Goal: Register for event/course

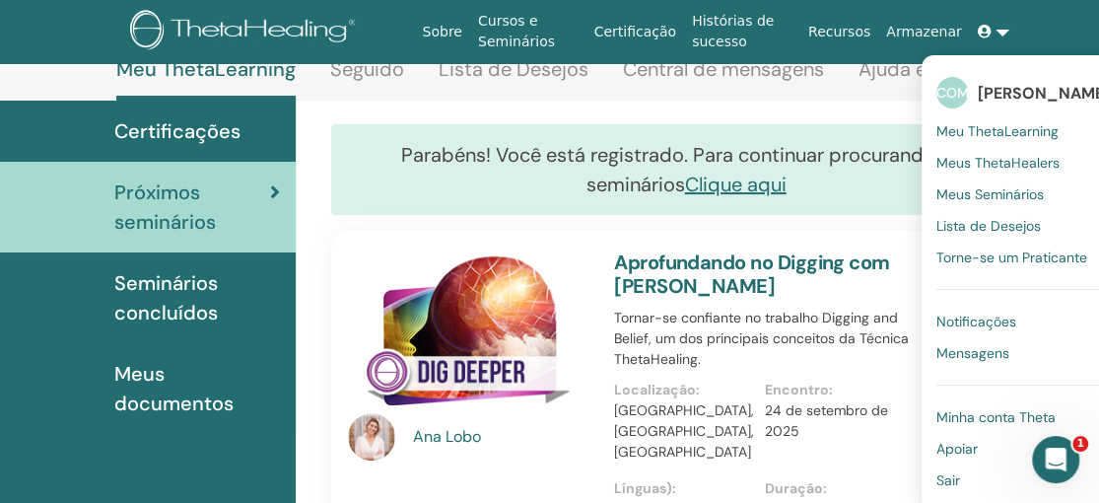
click at [950, 481] on font "Sair" at bounding box center [948, 480] width 24 height 18
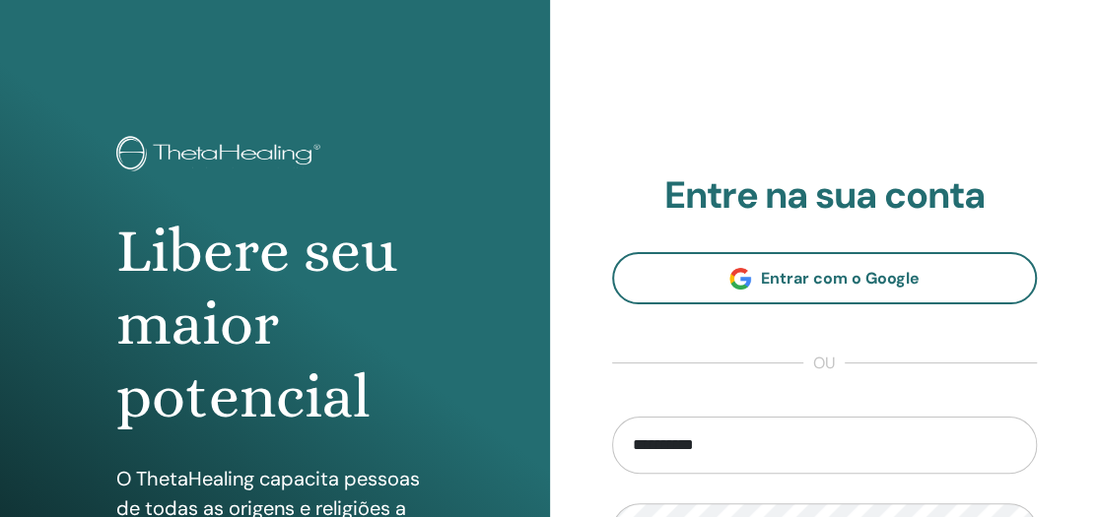
click at [656, 448] on input "**********" at bounding box center [825, 445] width 426 height 57
click at [702, 444] on input "**********" at bounding box center [825, 445] width 426 height 57
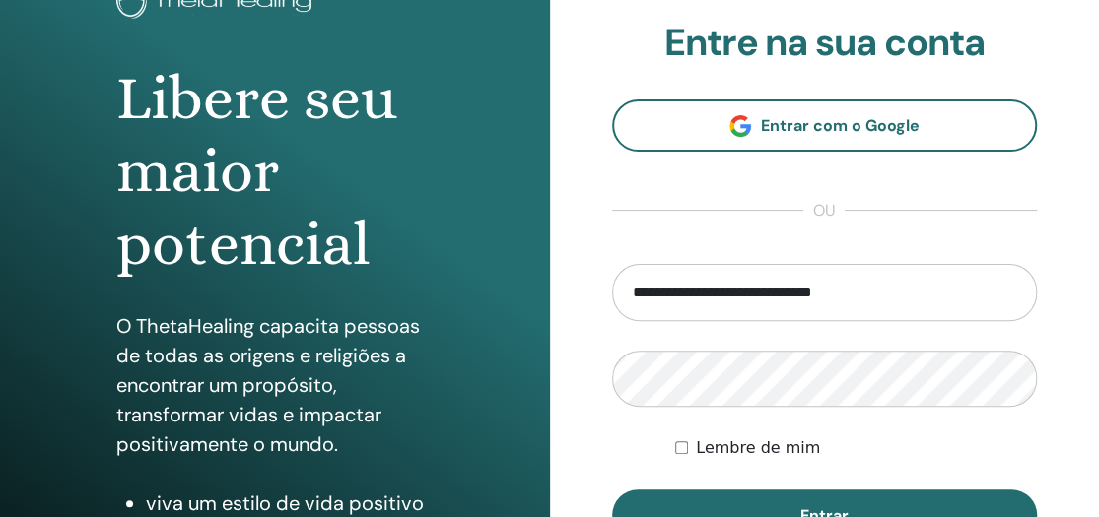
scroll to position [185, 0]
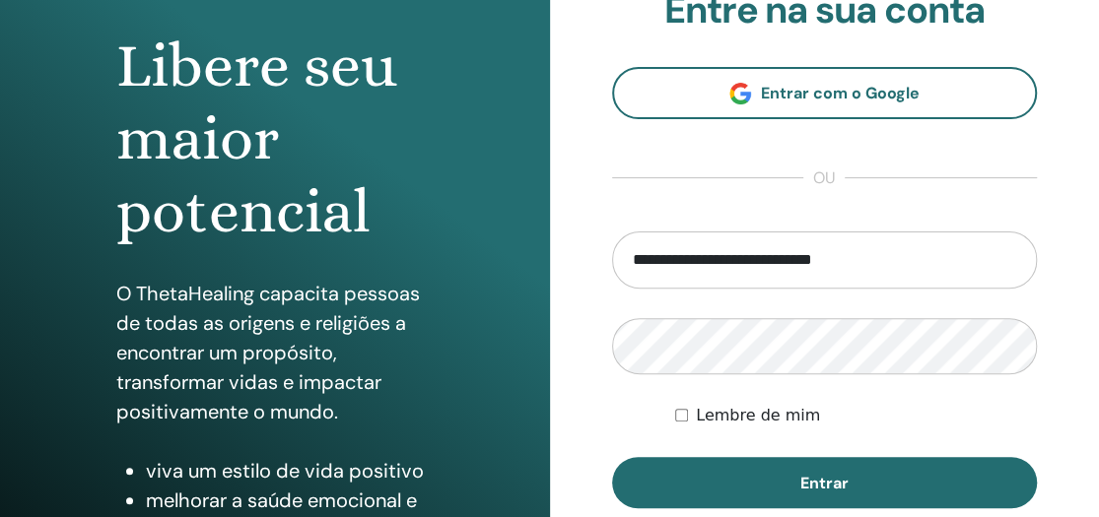
type input "**********"
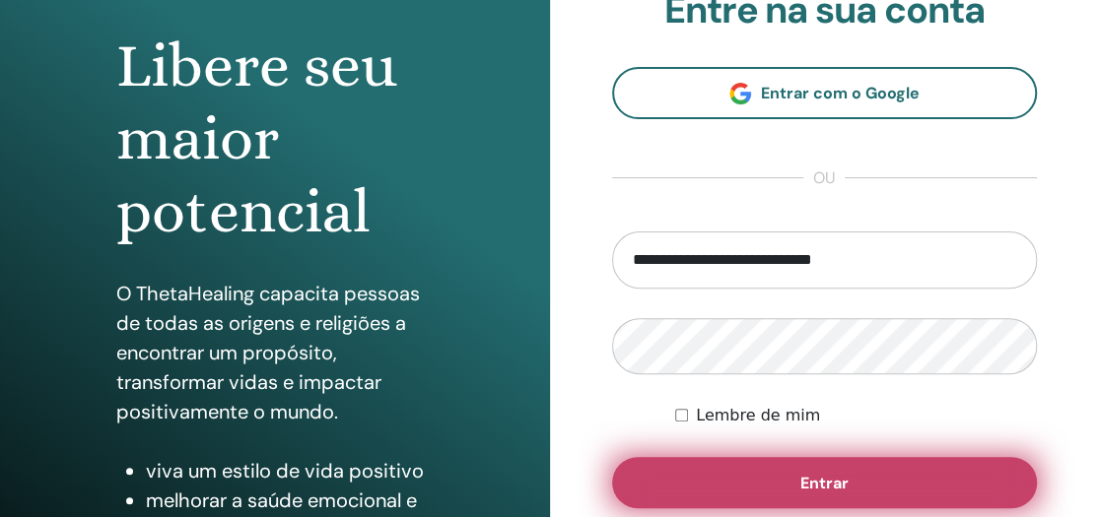
click at [829, 481] on font "Entrar" at bounding box center [824, 483] width 48 height 21
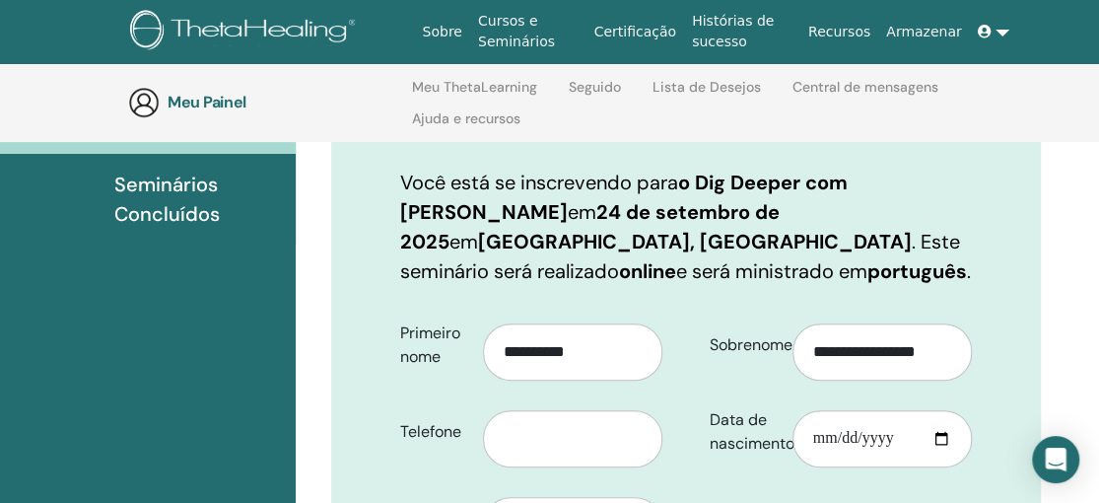
scroll to position [304, 0]
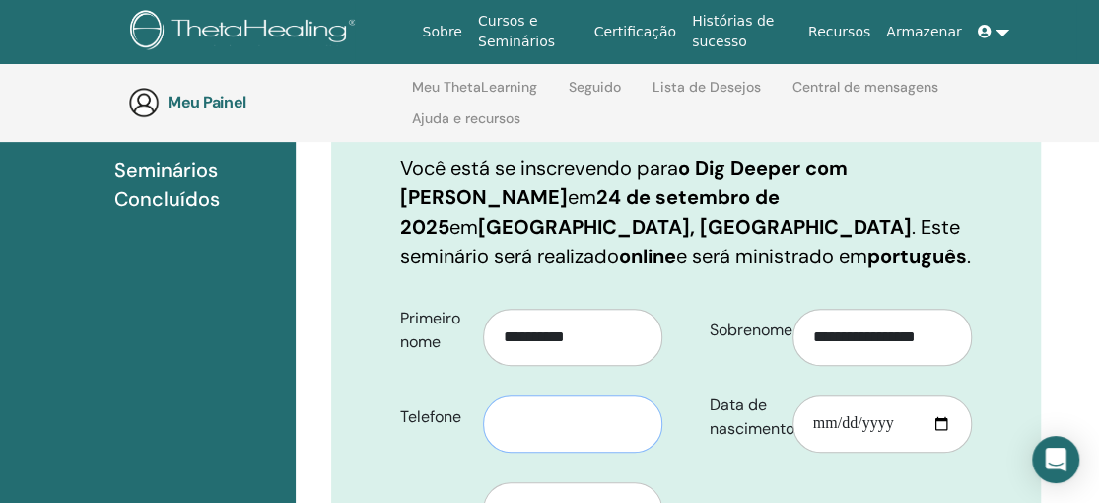
click at [604, 398] on input "text" at bounding box center [572, 423] width 179 height 57
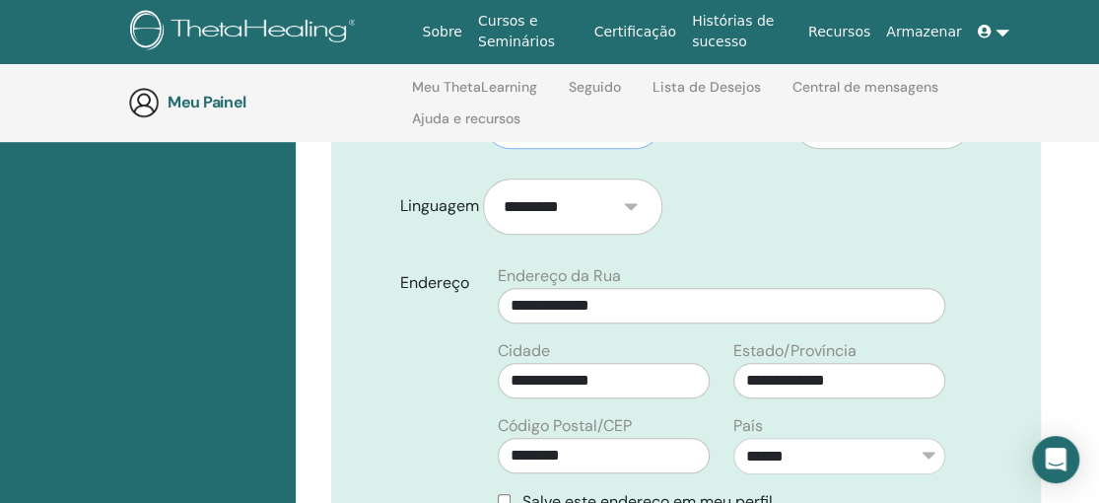
scroll to position [647, 0]
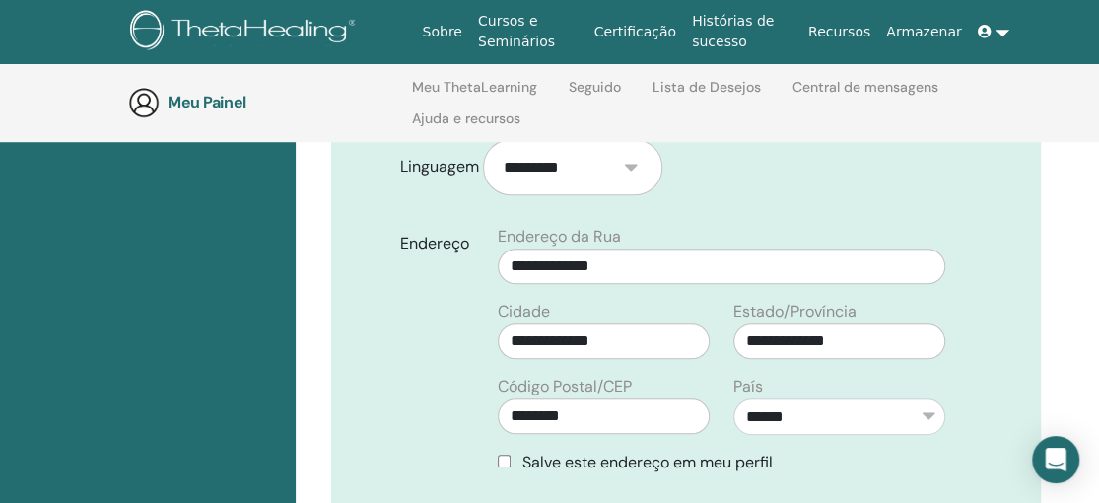
type input "**********"
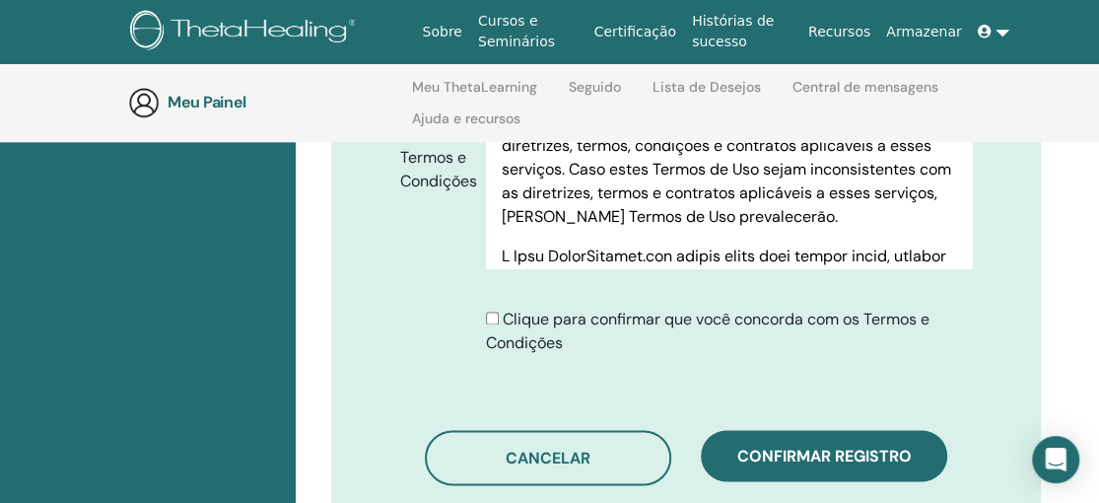
scroll to position [1119, 0]
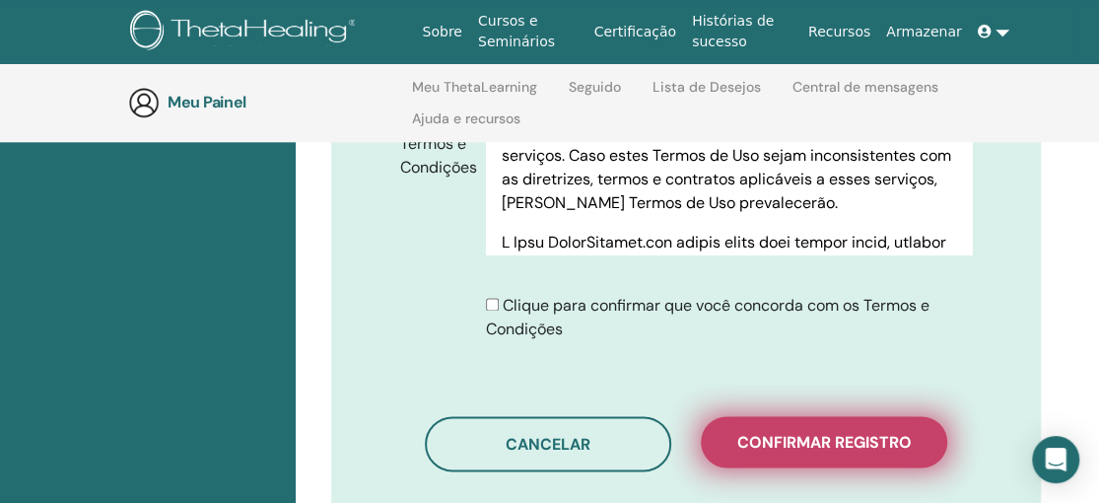
click at [864, 432] on font "Confirmar registro" at bounding box center [824, 442] width 174 height 21
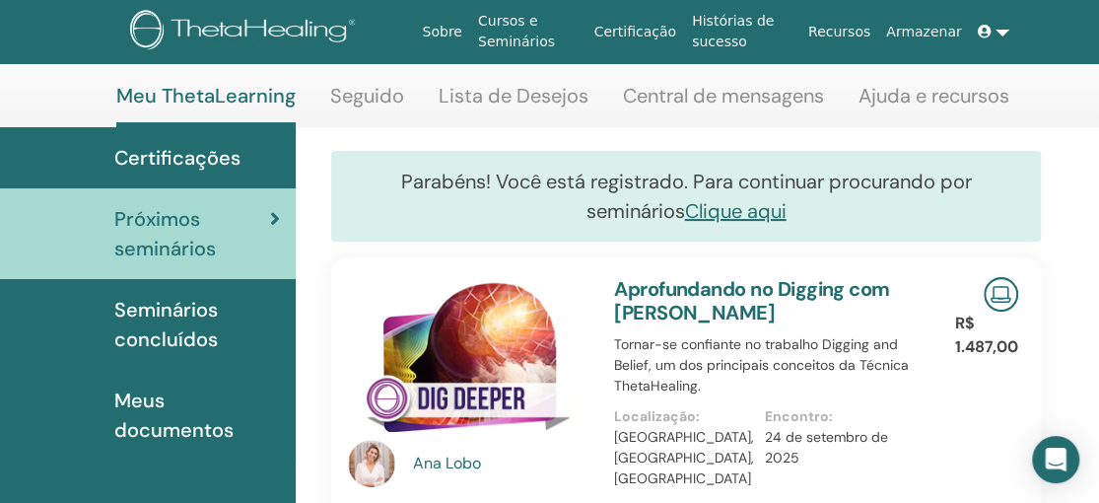
scroll to position [94, 0]
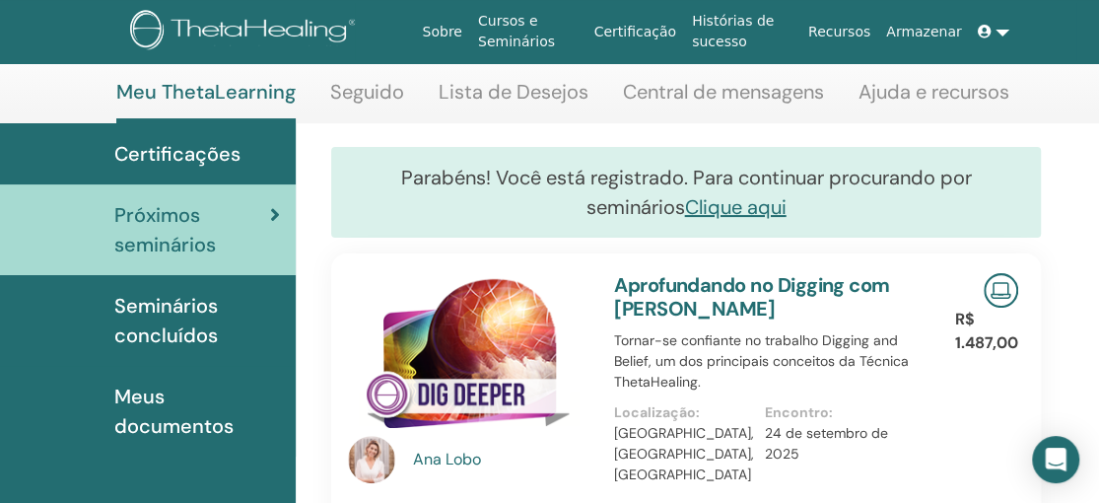
click at [1006, 33] on link at bounding box center [993, 32] width 47 height 36
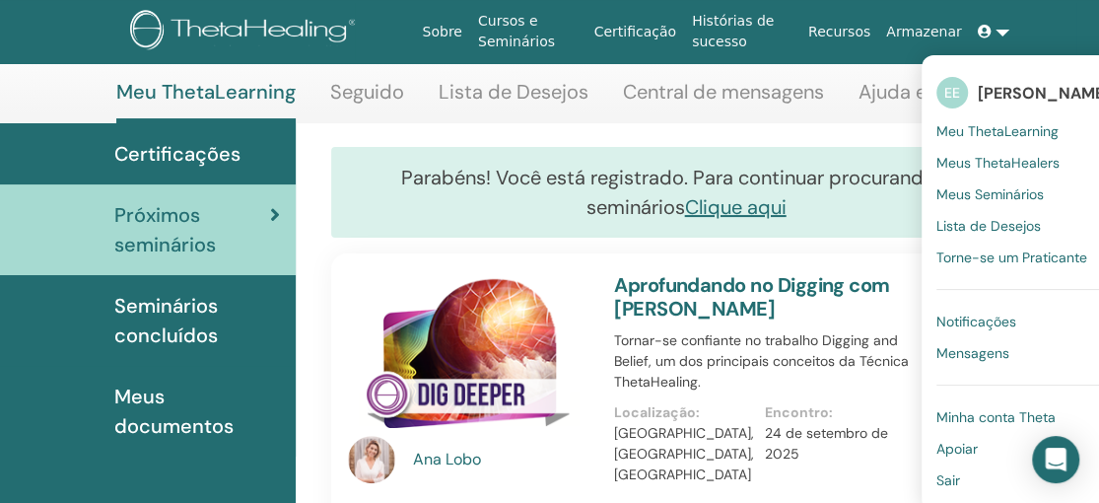
click at [960, 478] on font "Sair" at bounding box center [948, 480] width 24 height 18
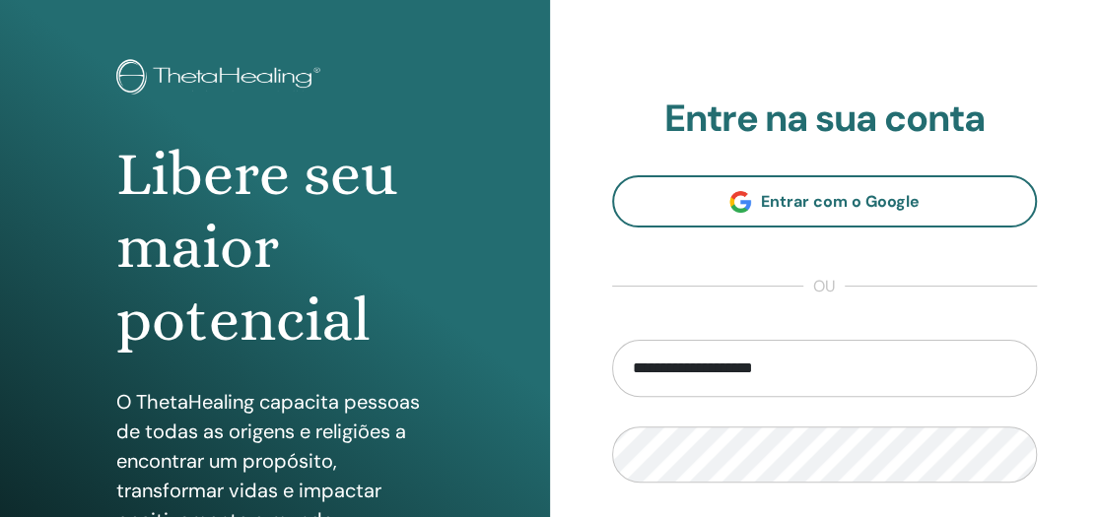
scroll to position [83, 0]
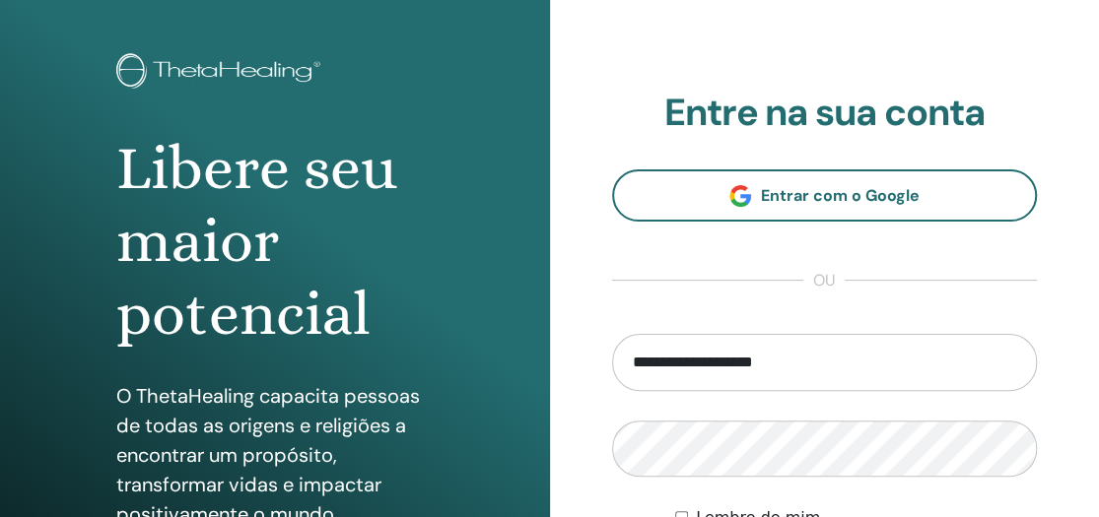
type input "**********"
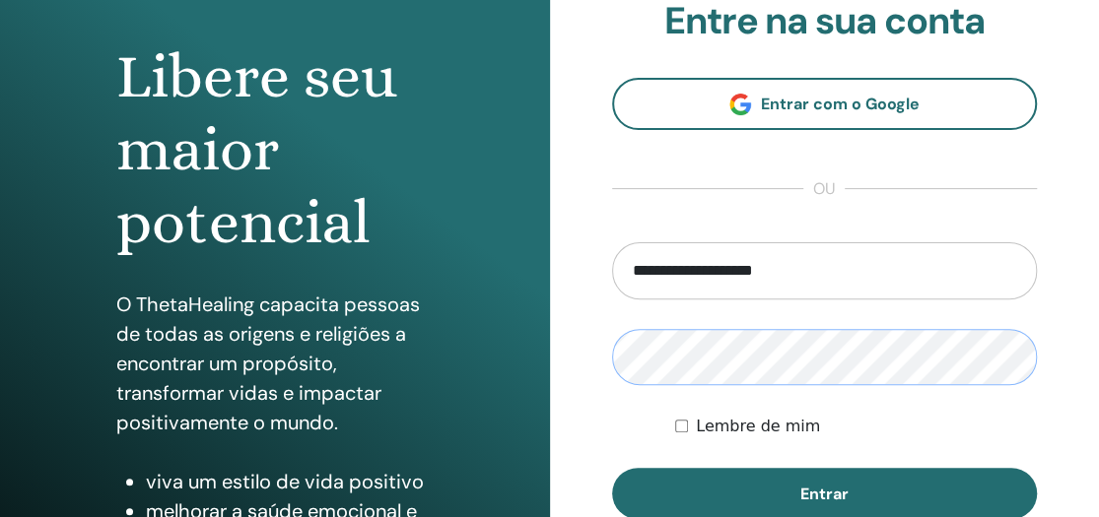
scroll to position [208, 0]
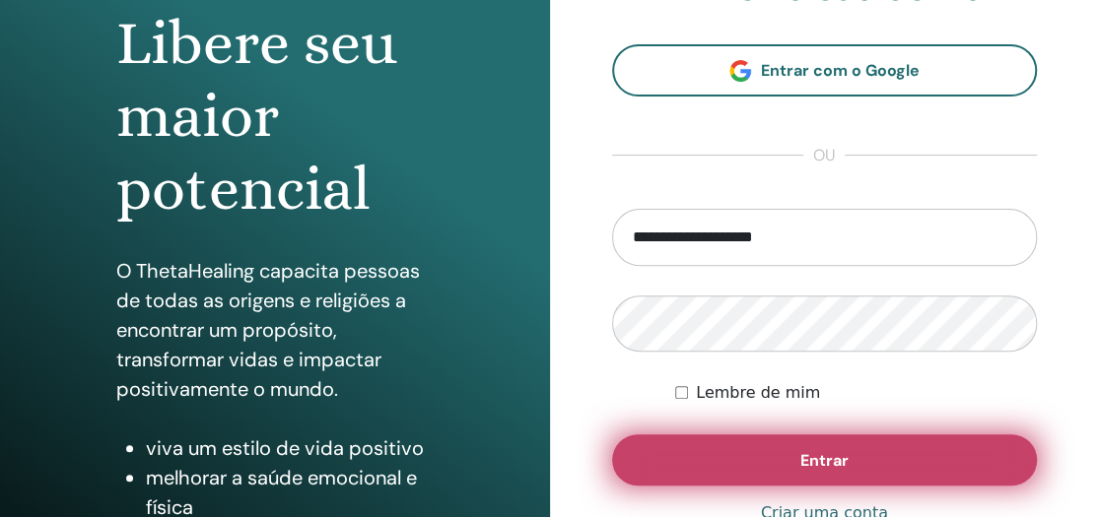
click at [789, 451] on button "Entrar" at bounding box center [825, 460] width 426 height 51
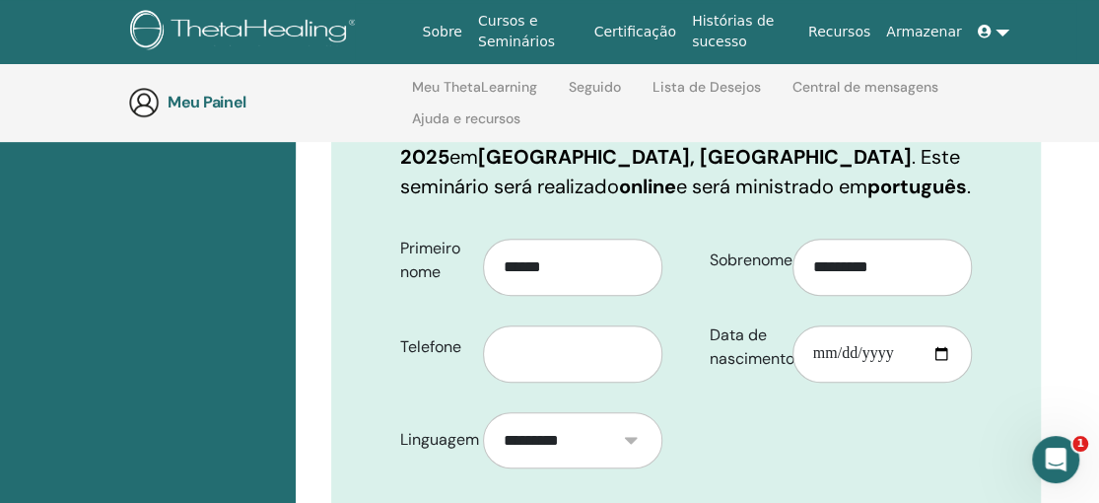
scroll to position [373, 0]
click at [592, 337] on input "text" at bounding box center [572, 354] width 179 height 57
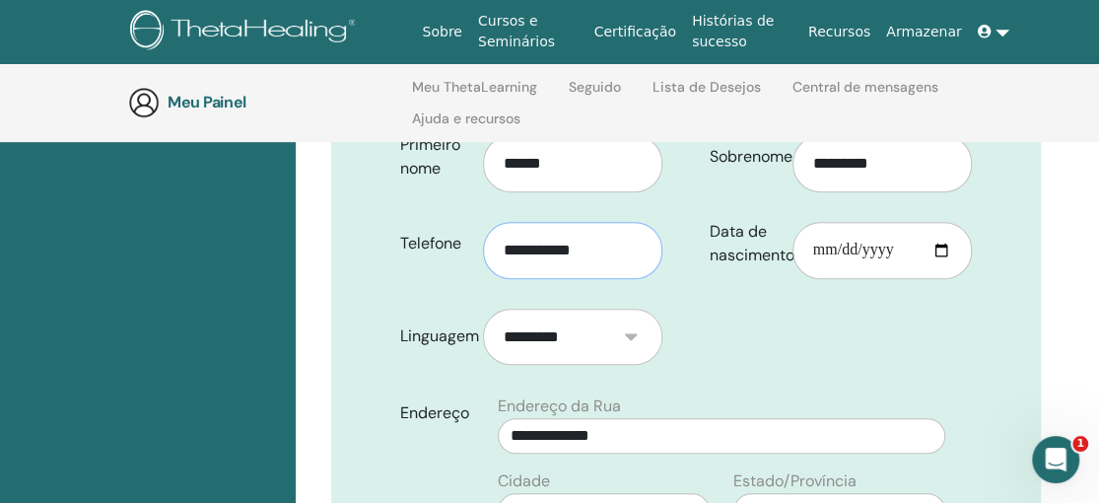
scroll to position [478, 0]
type input "**********"
click at [804, 222] on input "Data de nascimento" at bounding box center [881, 249] width 179 height 57
type input "**********"
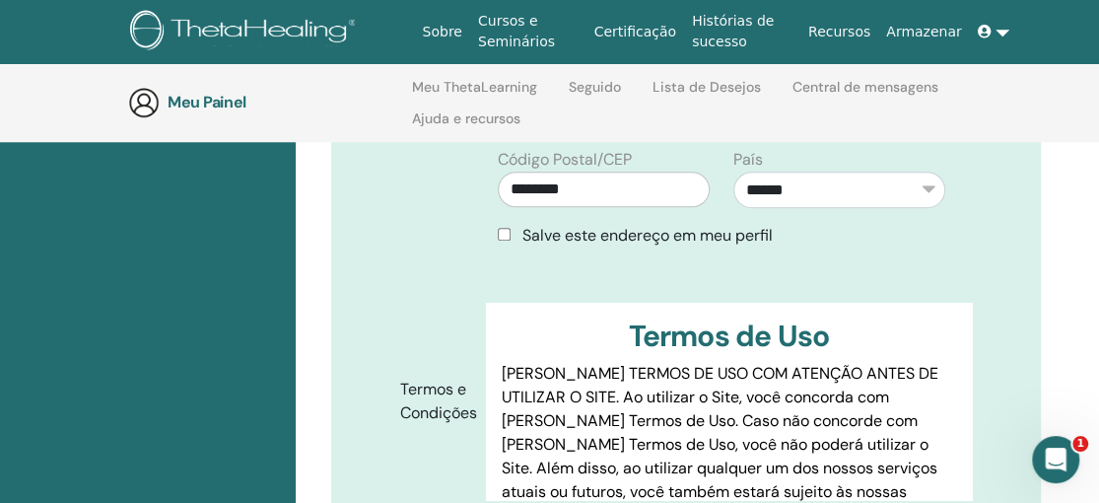
scroll to position [983, 0]
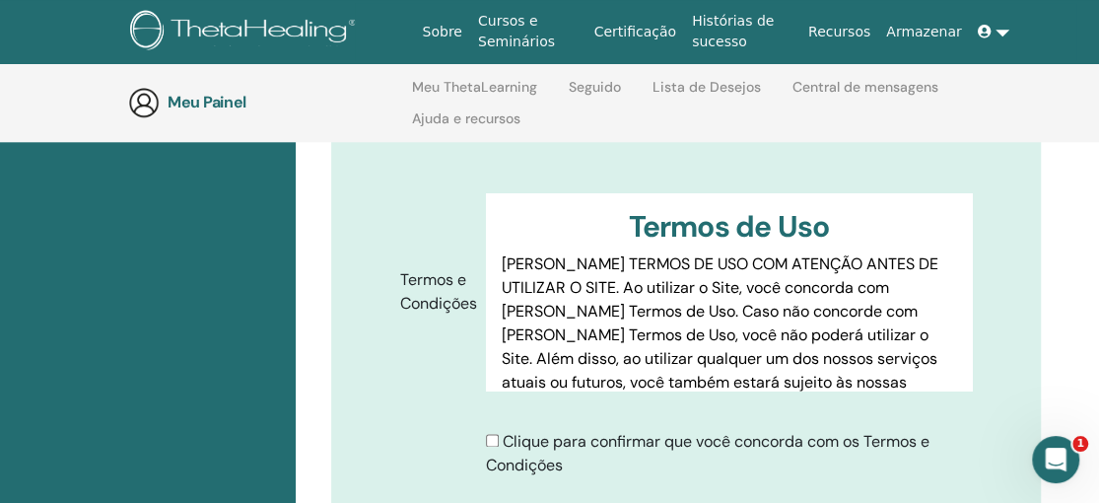
click at [491, 430] on div "Clique para confirmar que você concorda com os Termos e Condições" at bounding box center [729, 453] width 486 height 47
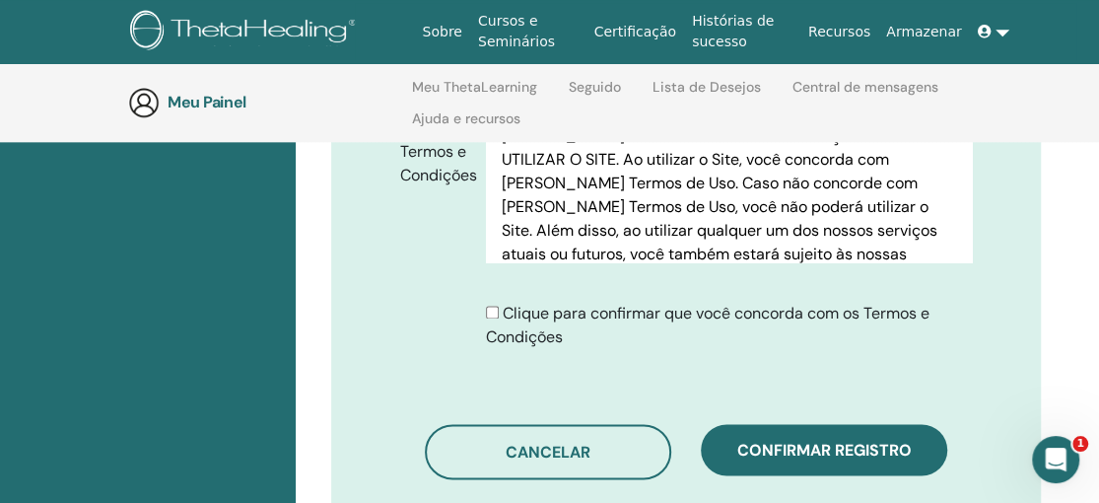
scroll to position [1165, 0]
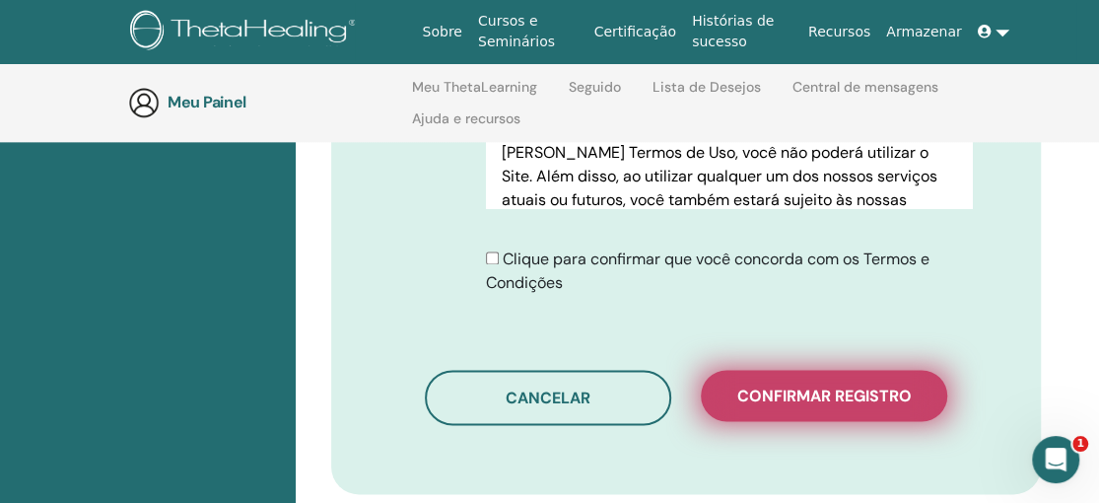
click at [831, 385] on font "Confirmar registro" at bounding box center [824, 395] width 174 height 21
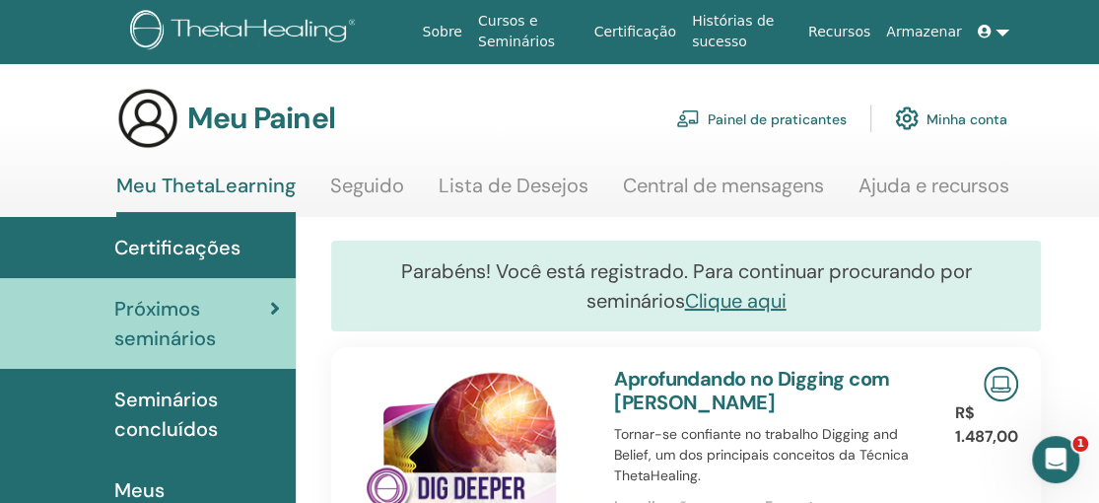
click at [831, 367] on font "Aprofundando no Digging com [PERSON_NAME]" at bounding box center [752, 390] width 276 height 49
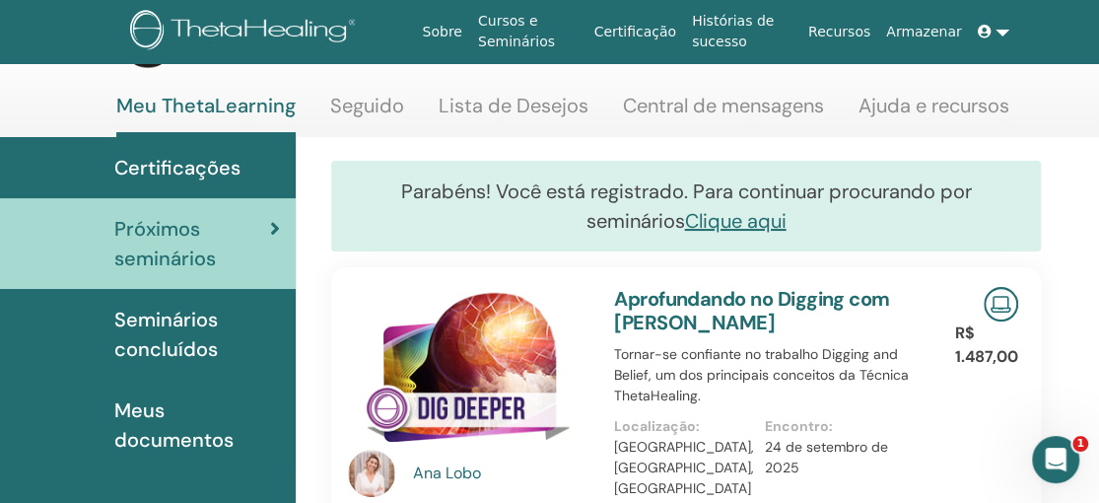
scroll to position [83, 0]
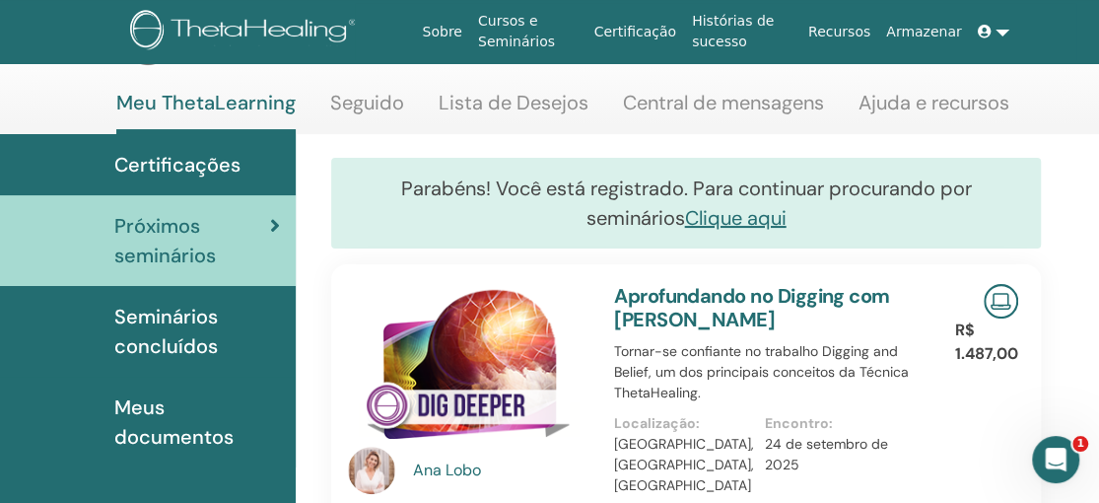
click at [1006, 33] on link at bounding box center [993, 32] width 47 height 36
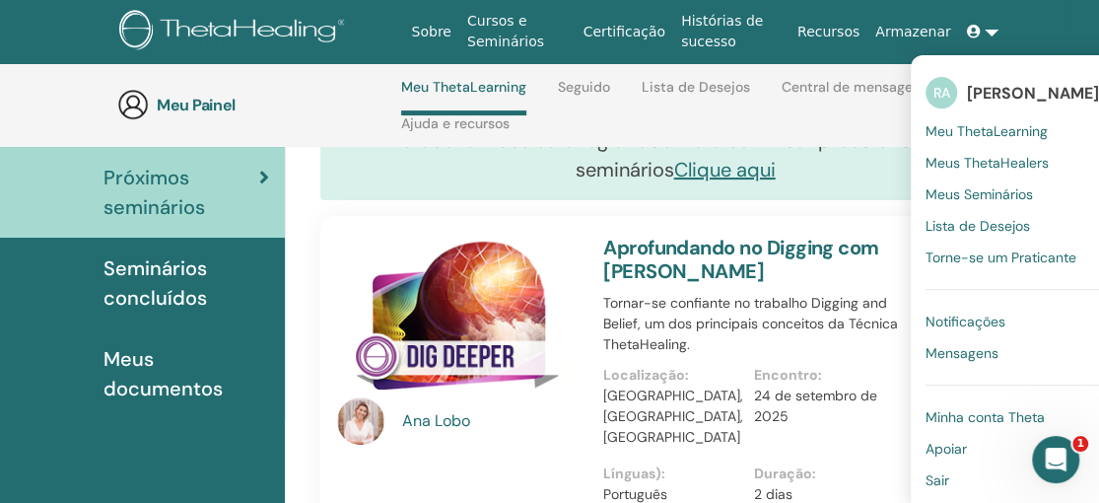
scroll to position [214, 11]
click at [943, 477] on font "Sair" at bounding box center [937, 480] width 24 height 18
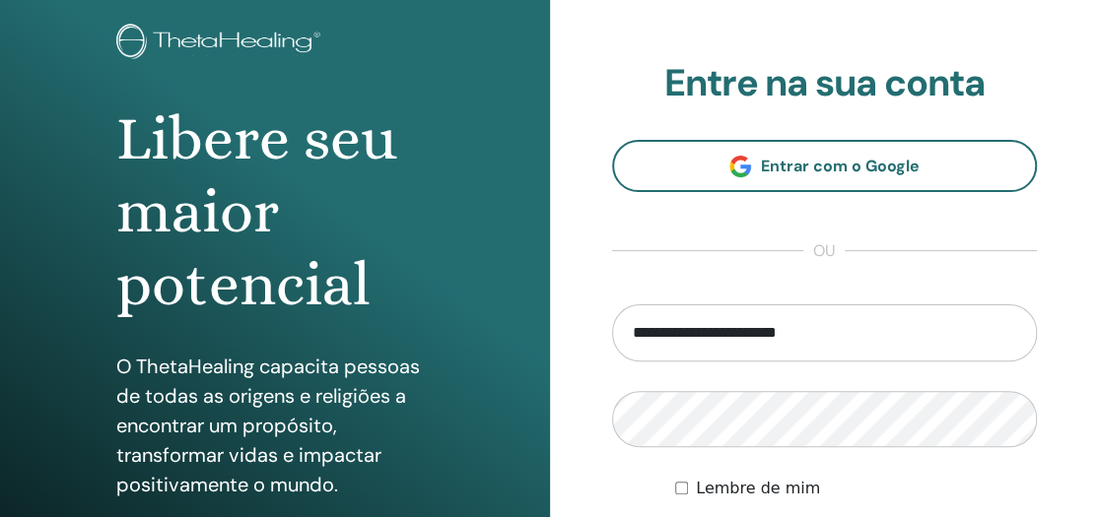
scroll to position [116, 0]
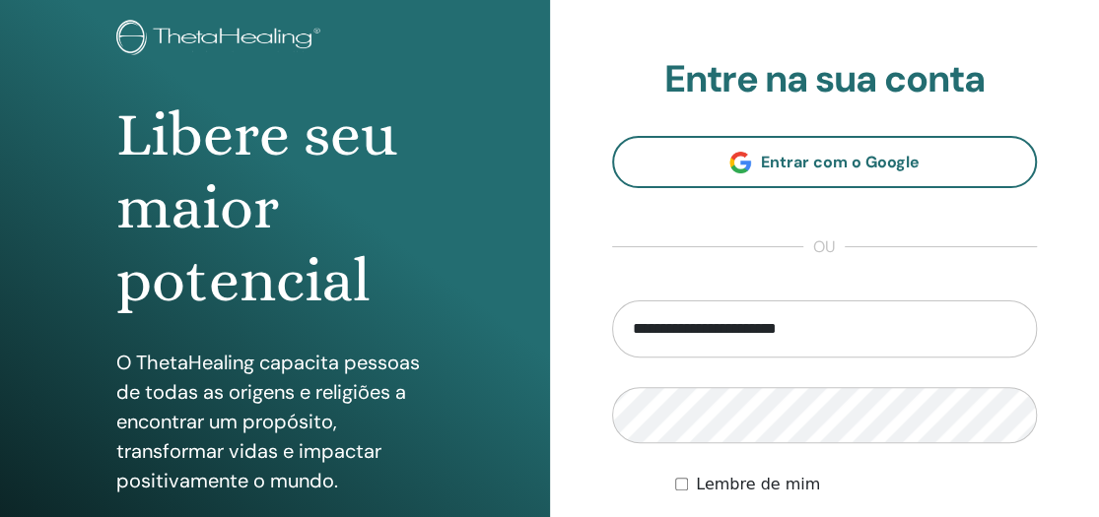
type input "**********"
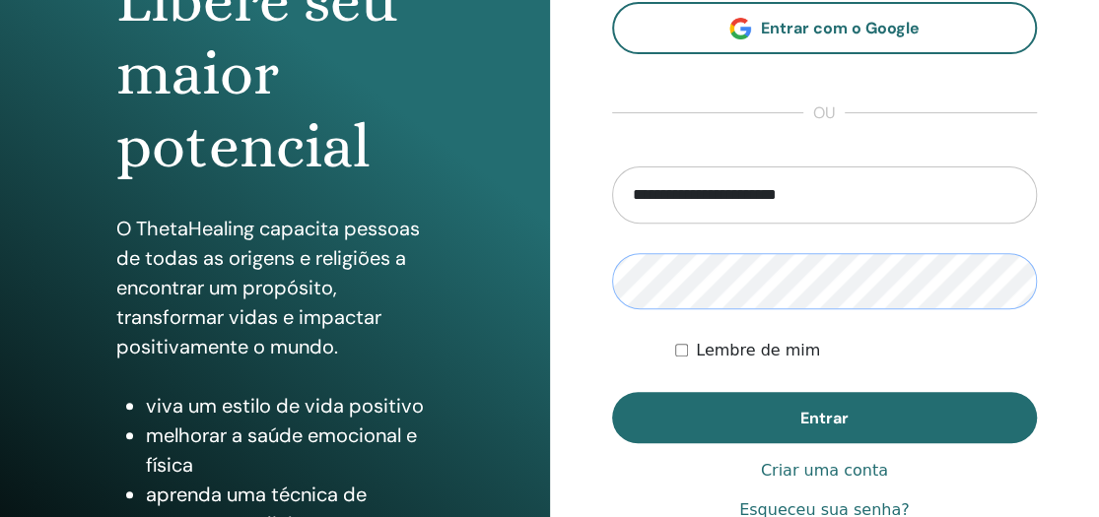
scroll to position [256, 0]
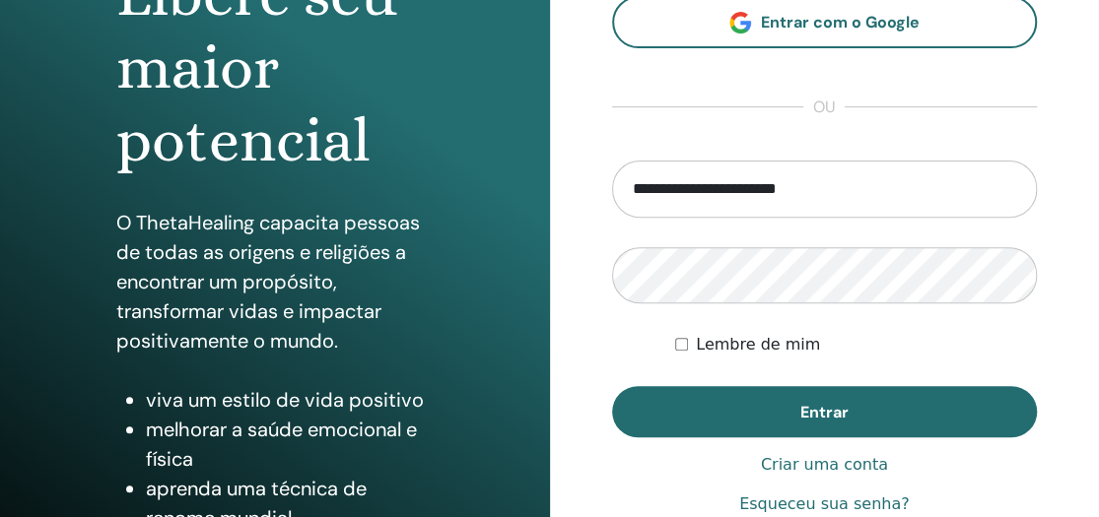
click at [849, 418] on button "Entrar" at bounding box center [825, 411] width 426 height 51
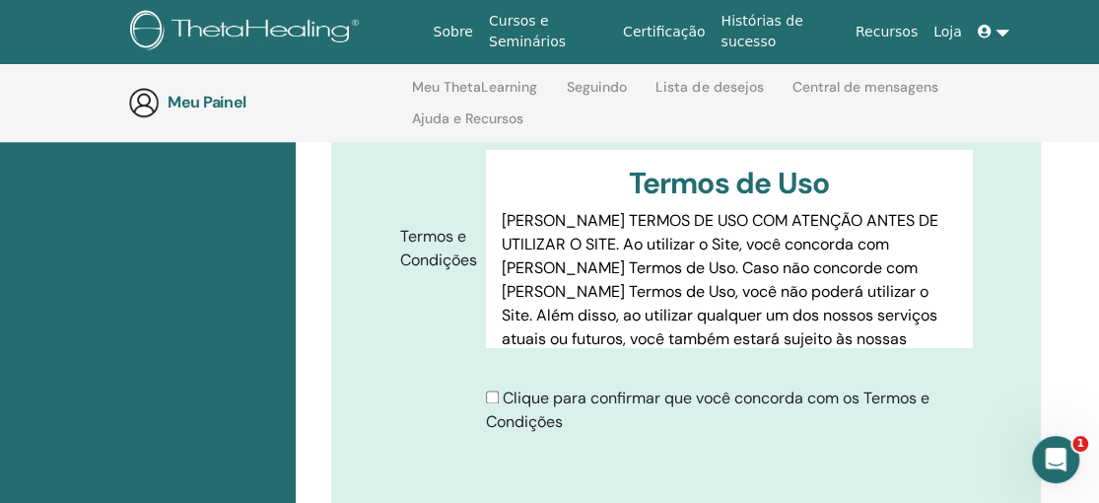
scroll to position [1086, 0]
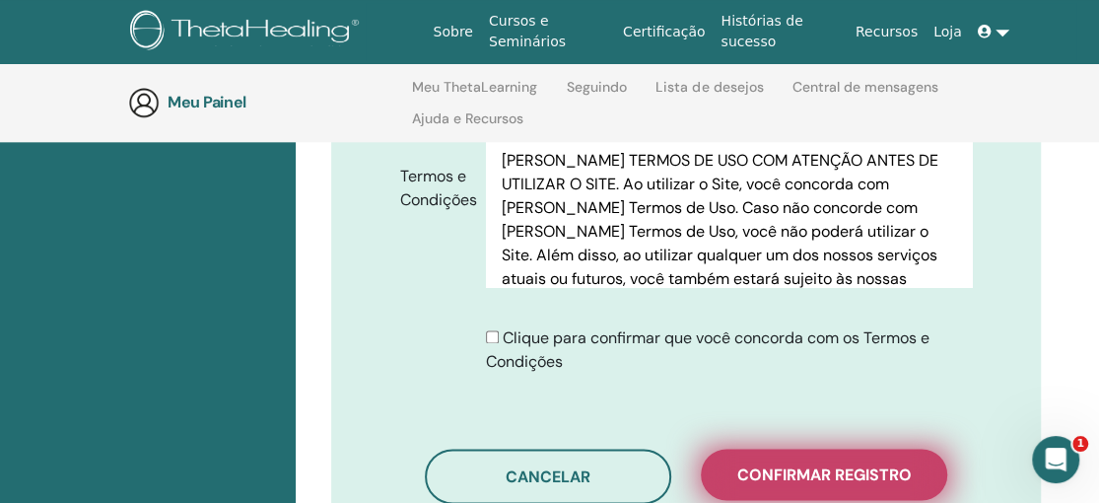
click at [835, 464] on font "Confirmar registro" at bounding box center [824, 474] width 174 height 21
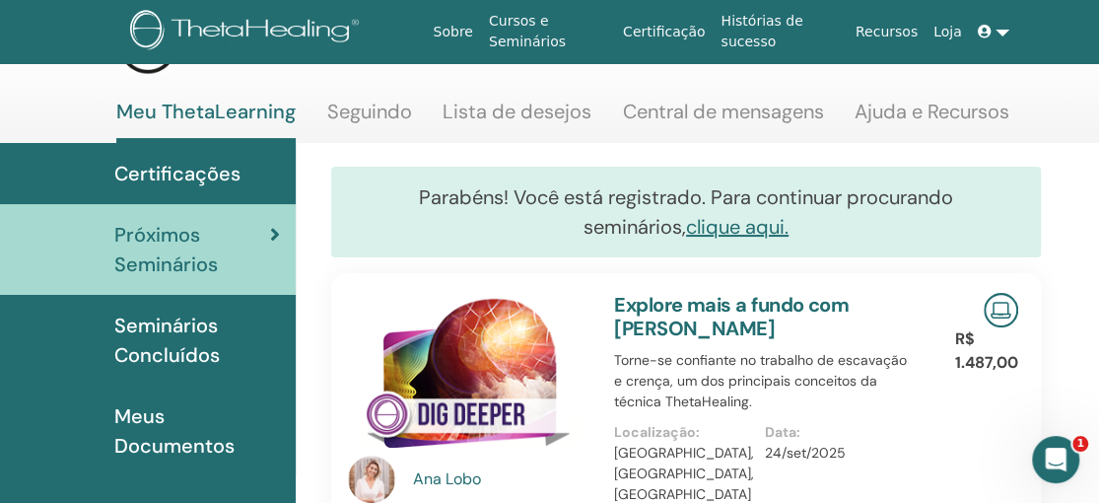
scroll to position [87, 0]
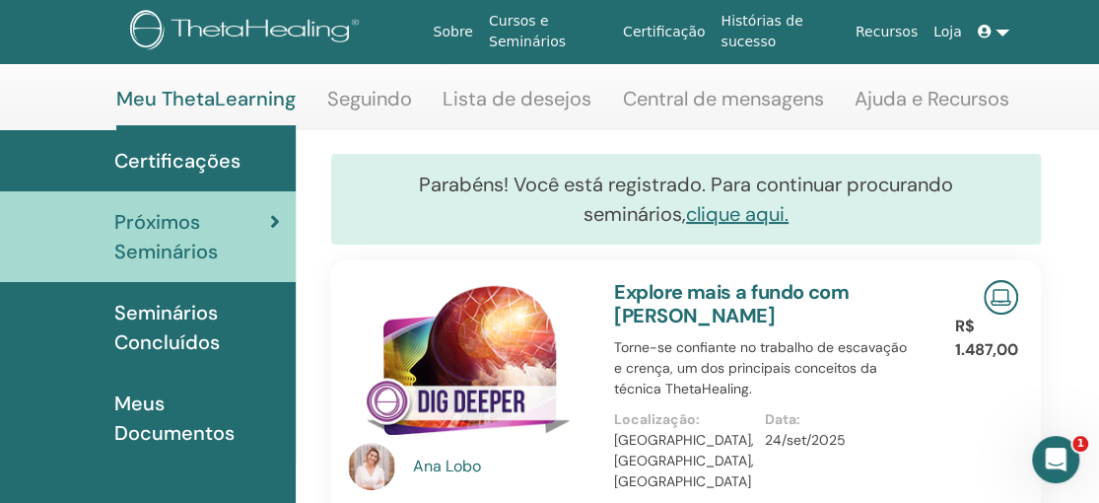
click at [1007, 33] on link at bounding box center [993, 32] width 47 height 36
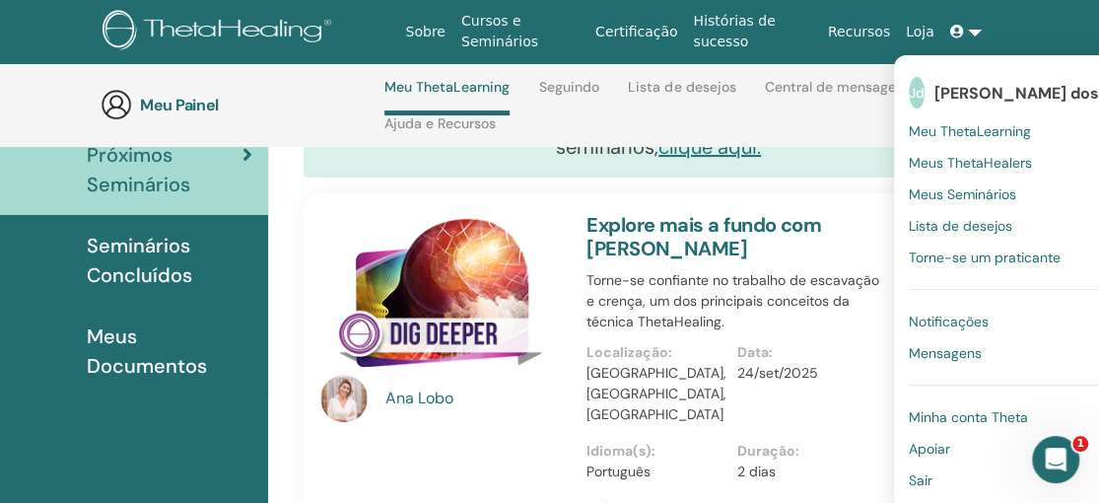
scroll to position [238, 27]
click at [869, 260] on div "Explore mais a fundo com [PERSON_NAME]-se confiante no trabalho de escavação e …" at bounding box center [738, 374] width 325 height 362
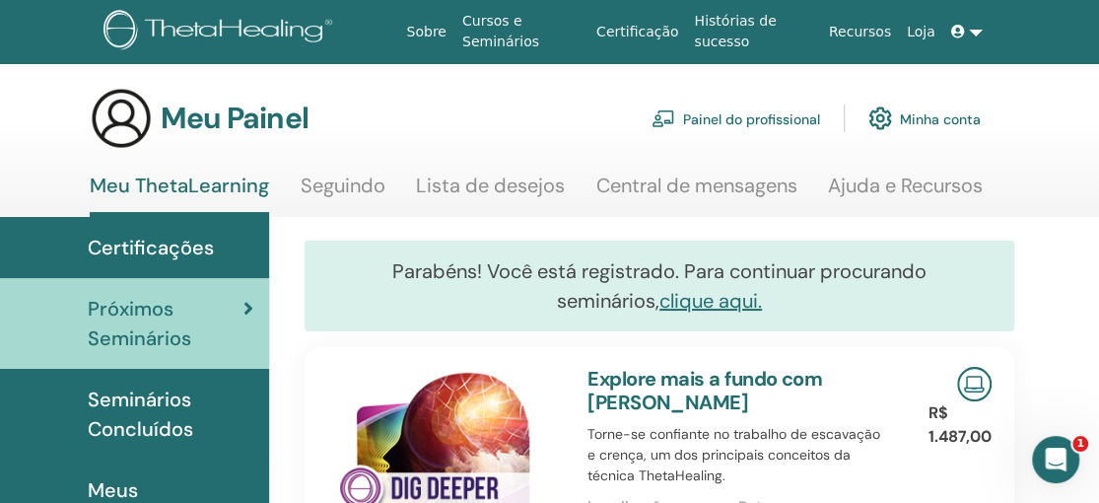
scroll to position [1, 27]
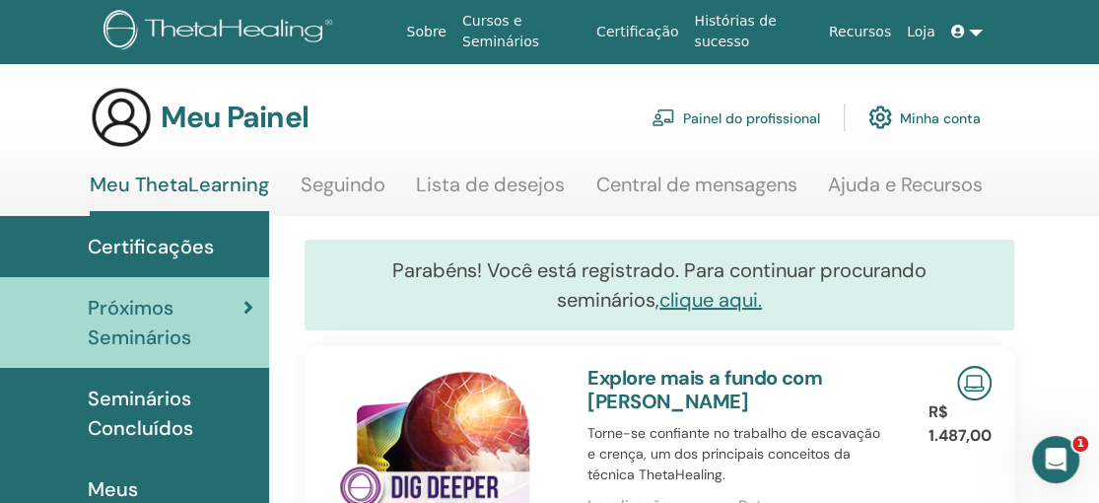
click at [185, 250] on font "Certificações" at bounding box center [151, 247] width 126 height 26
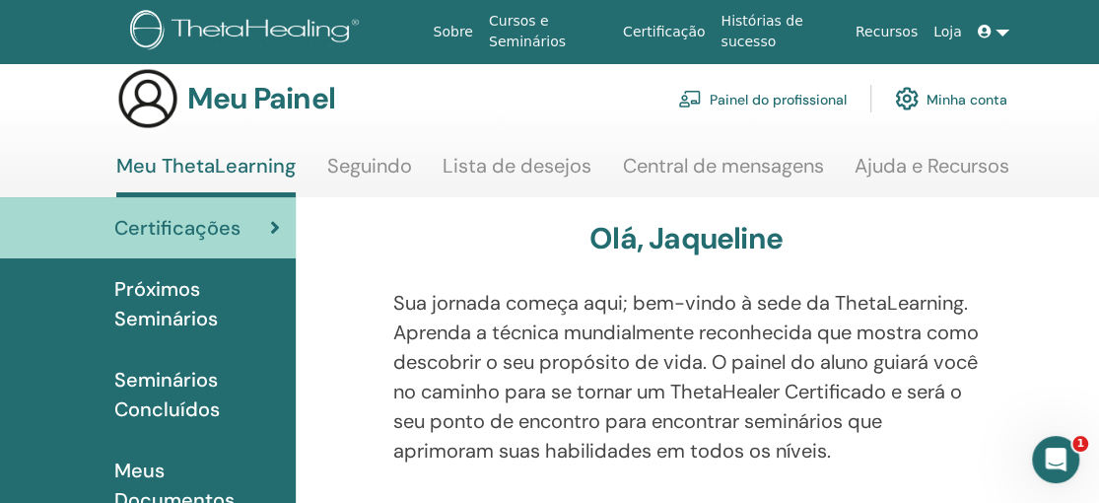
scroll to position [18, 0]
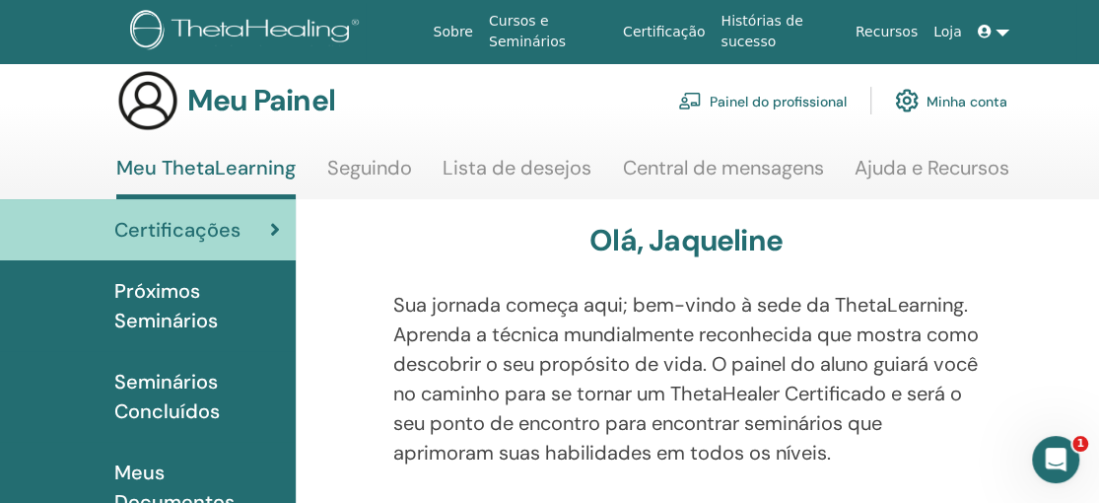
click at [244, 222] on div "Certificações" at bounding box center [148, 230] width 264 height 30
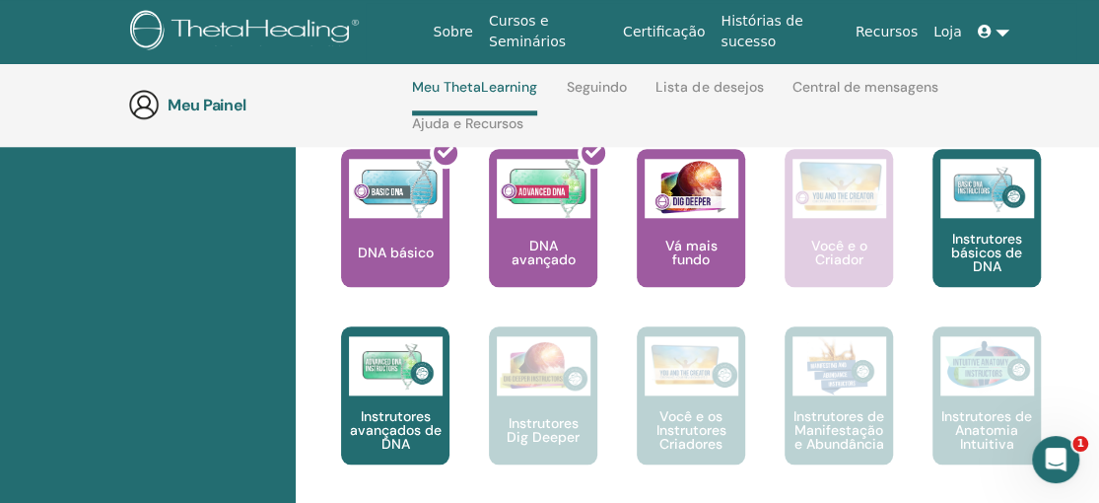
scroll to position [905, 0]
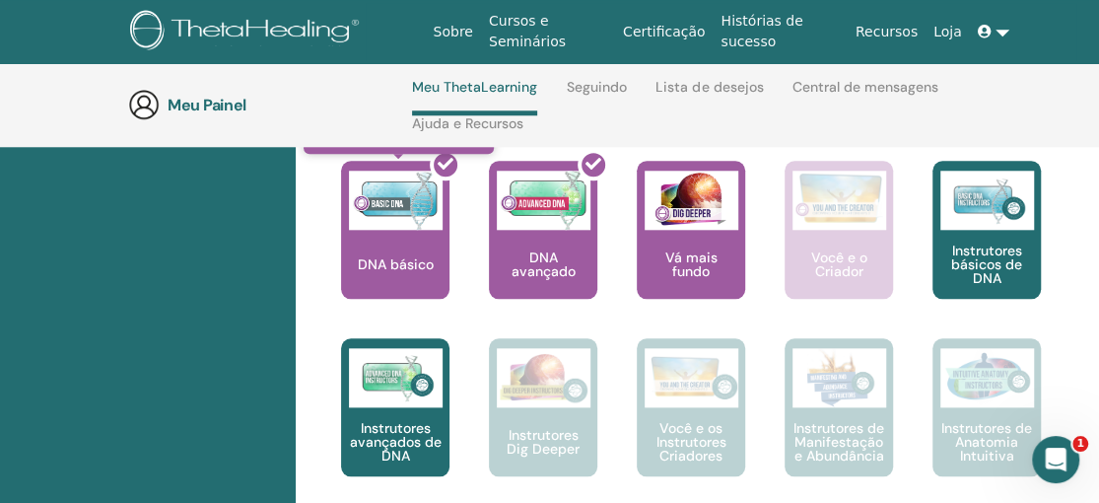
click at [384, 221] on div at bounding box center [407, 237] width 108 height 177
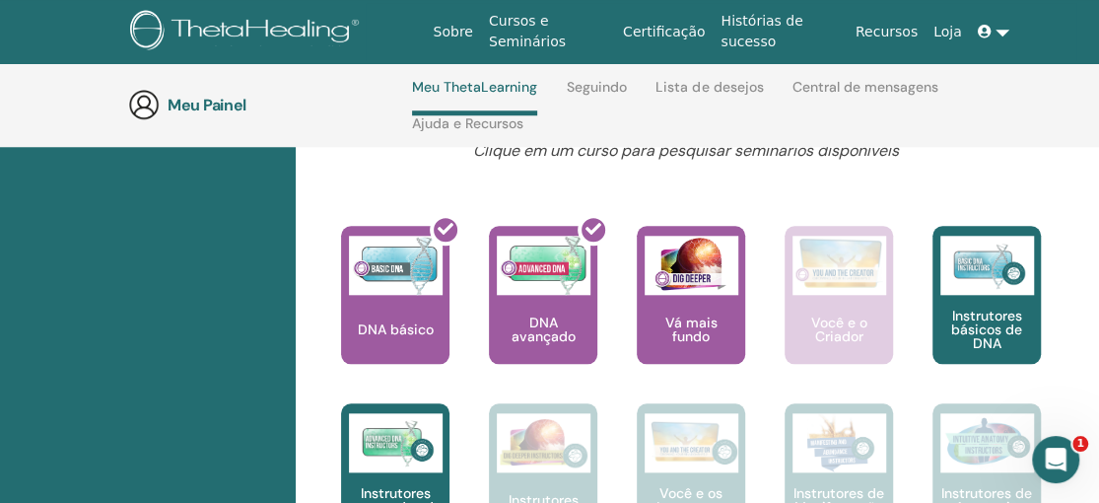
scroll to position [833, 0]
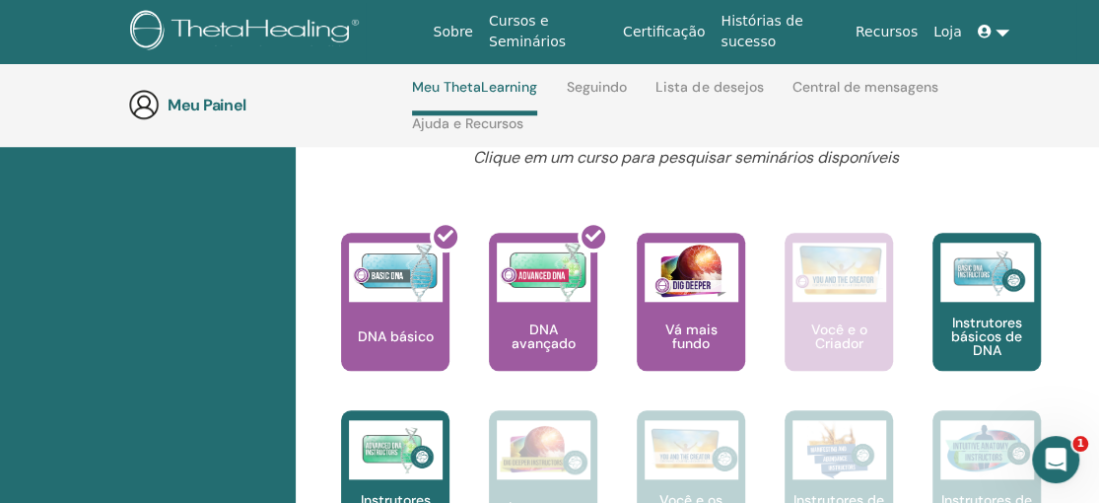
click at [684, 33] on font "Certificação" at bounding box center [664, 32] width 82 height 16
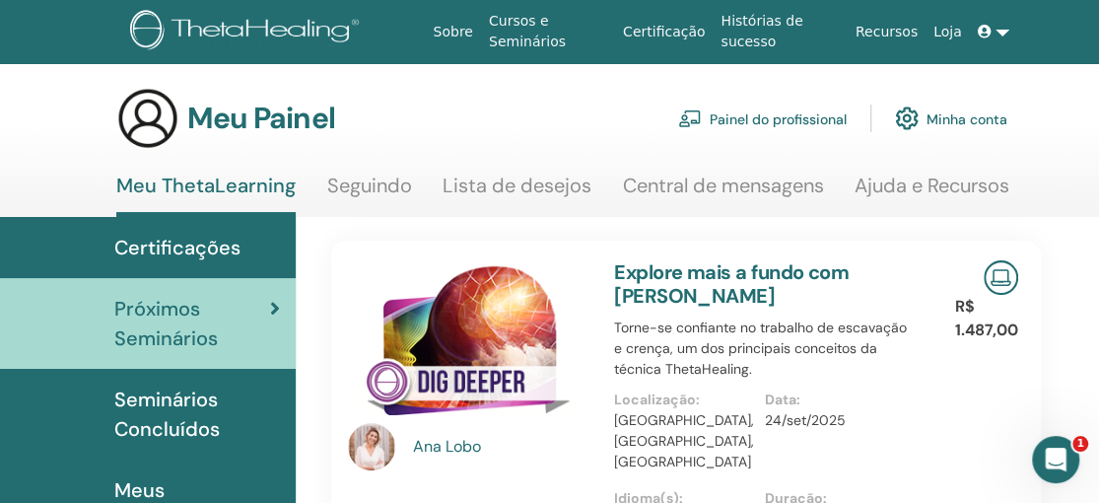
scroll to position [1, 0]
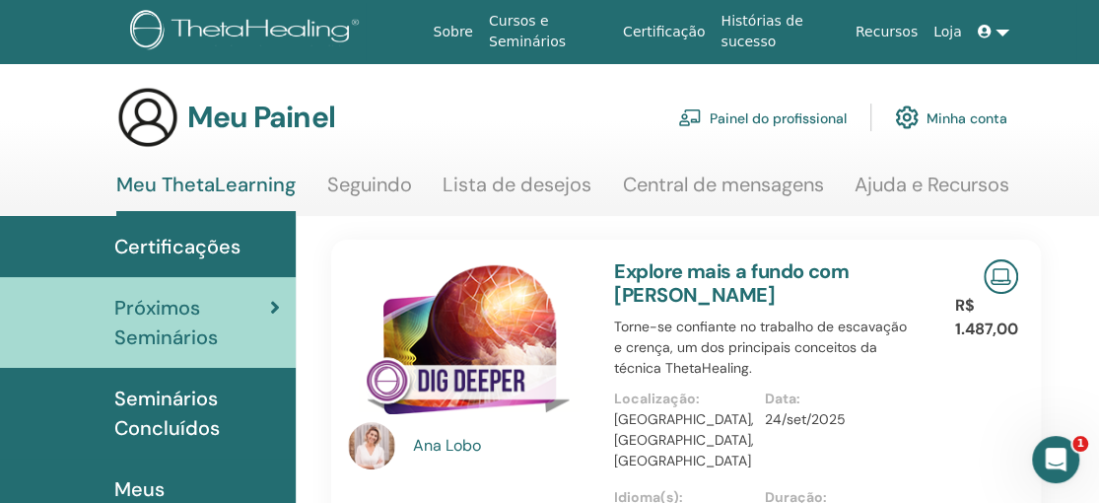
click at [199, 402] on font "Seminários Concluídos" at bounding box center [166, 412] width 105 height 55
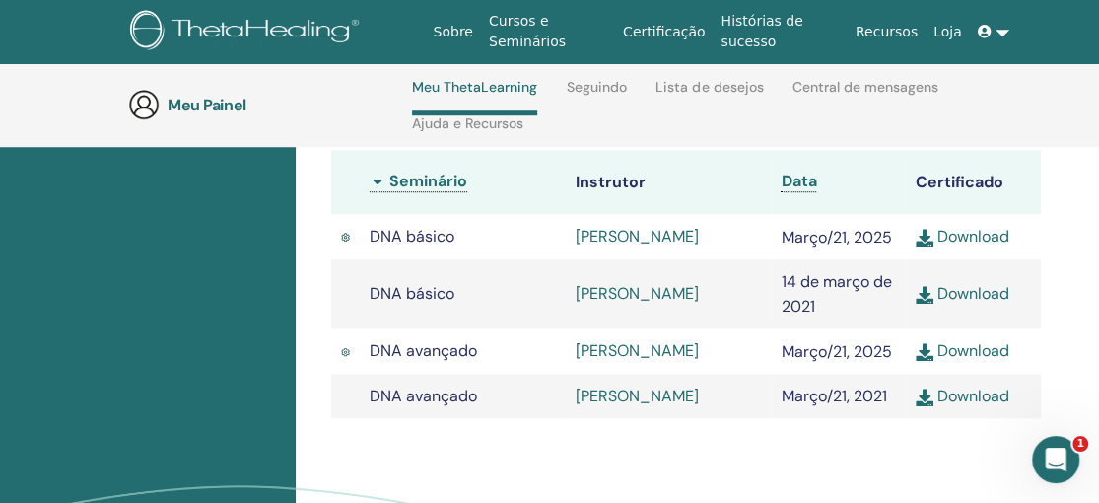
scroll to position [678, 0]
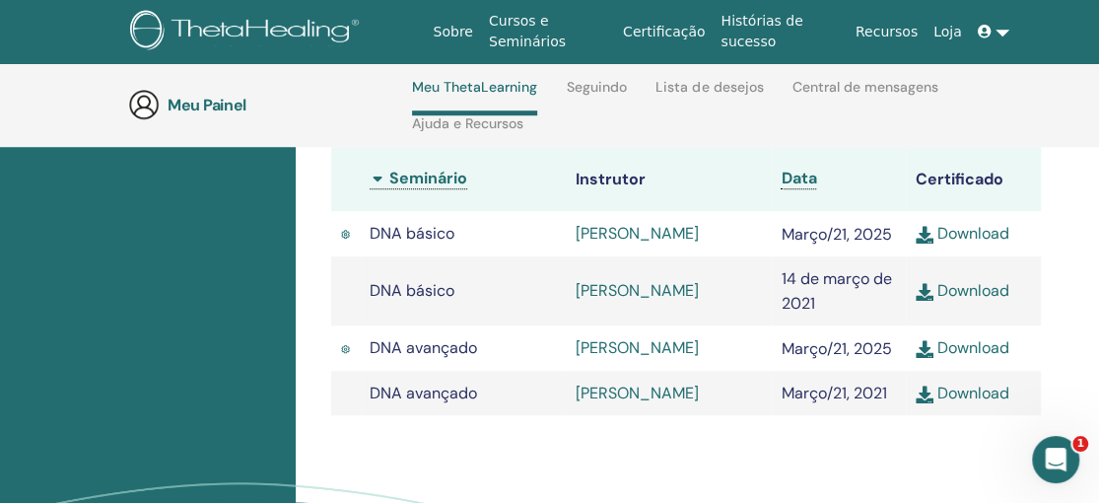
click at [929, 235] on img at bounding box center [925, 235] width 18 height 18
click at [930, 352] on img at bounding box center [925, 349] width 18 height 18
